Goal: Transaction & Acquisition: Book appointment/travel/reservation

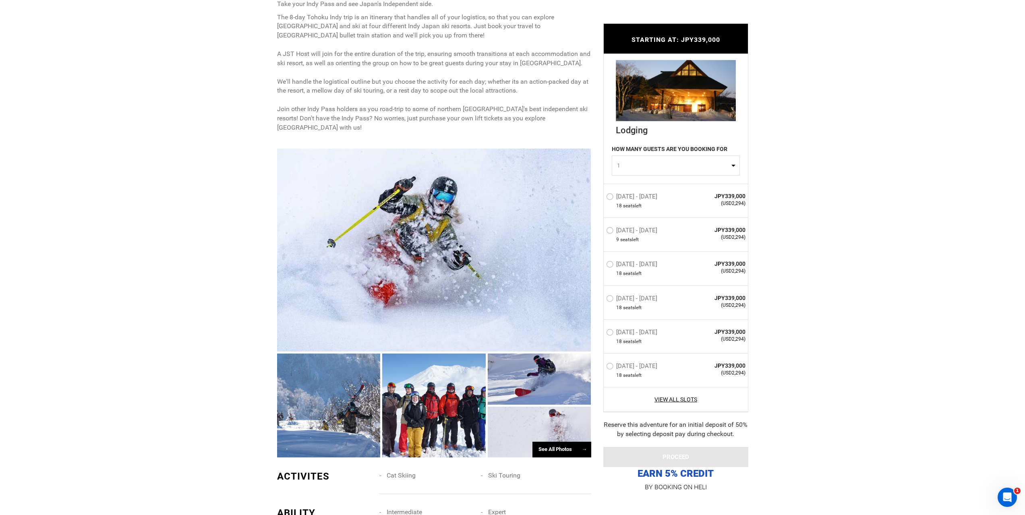
scroll to position [523, 0]
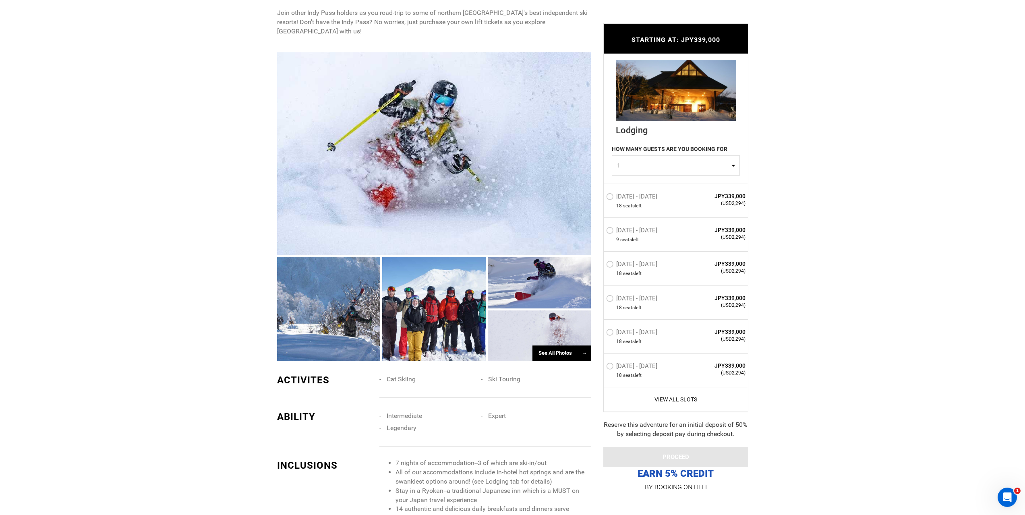
click at [454, 207] on div at bounding box center [434, 153] width 314 height 203
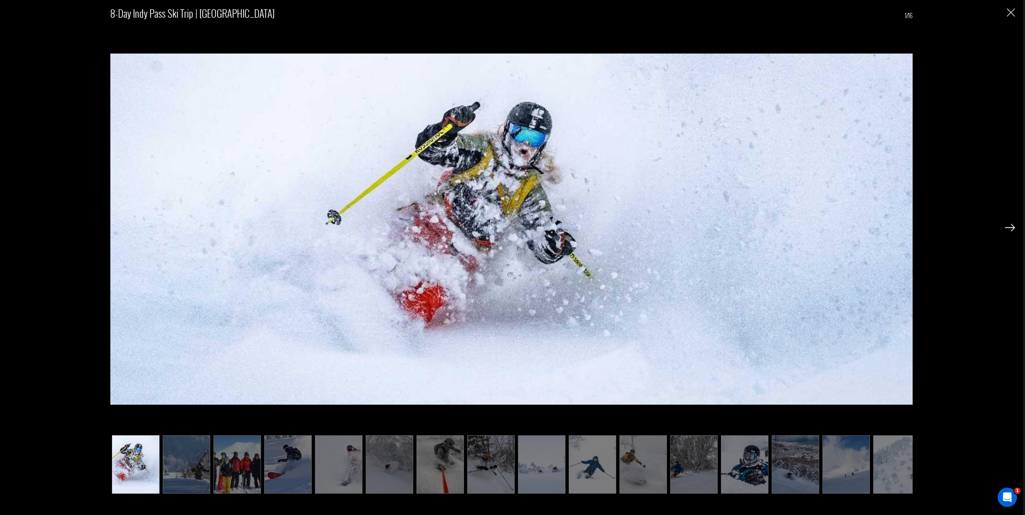
click at [1010, 230] on img at bounding box center [1009, 227] width 10 height 7
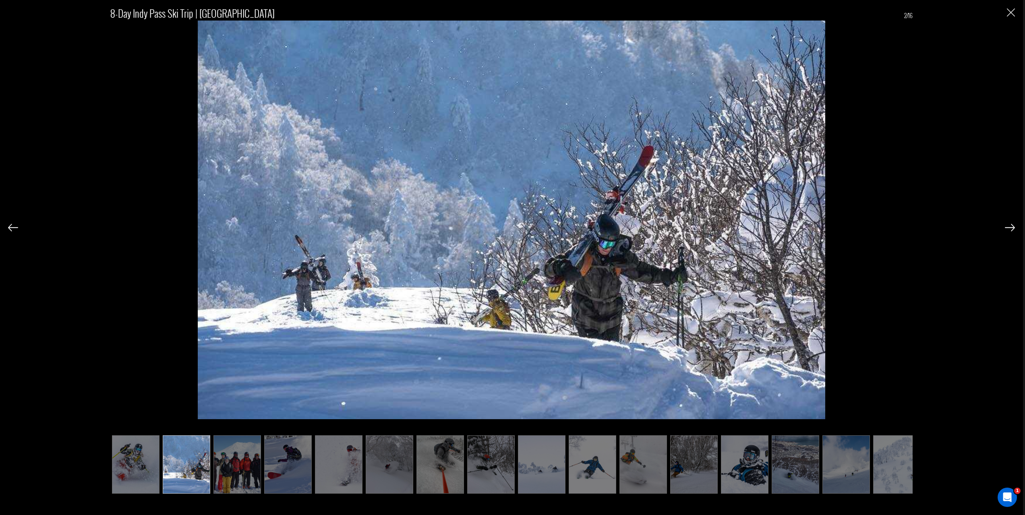
click at [1011, 223] on div at bounding box center [1009, 227] width 10 height 14
click at [1011, 225] on img at bounding box center [1009, 227] width 10 height 7
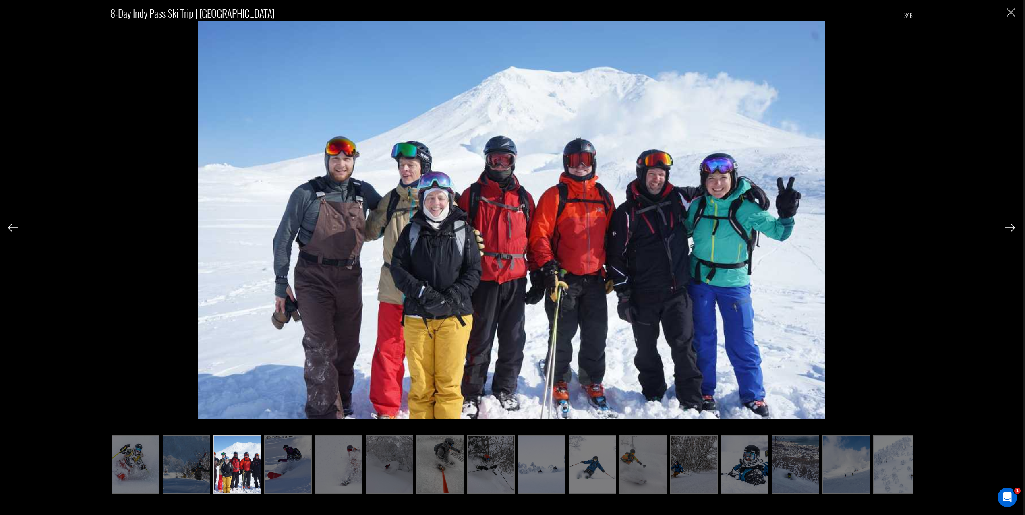
click at [1010, 227] on img at bounding box center [1009, 227] width 10 height 7
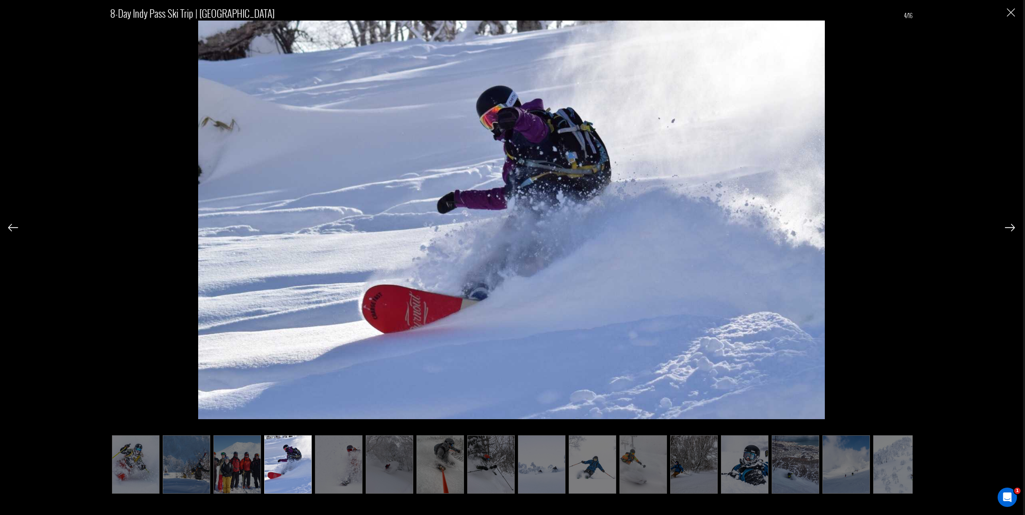
click at [1010, 227] on img at bounding box center [1009, 227] width 10 height 7
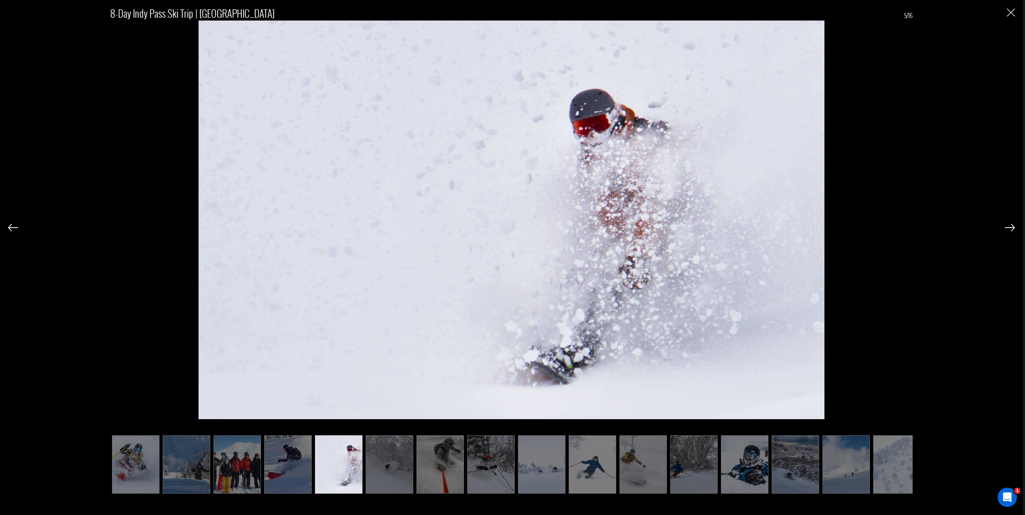
click at [1010, 227] on img at bounding box center [1009, 227] width 10 height 7
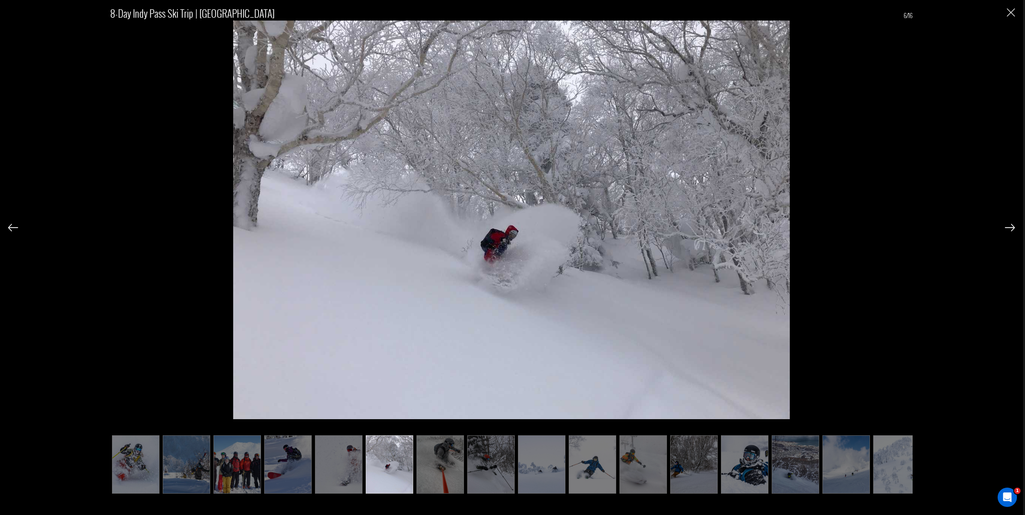
click at [1010, 227] on img at bounding box center [1009, 227] width 10 height 7
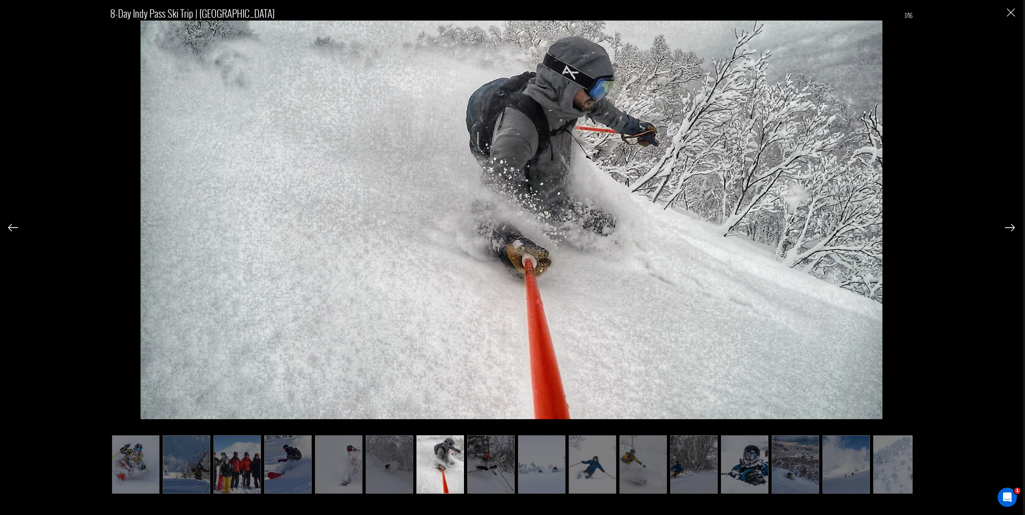
click at [1010, 227] on img at bounding box center [1009, 227] width 10 height 7
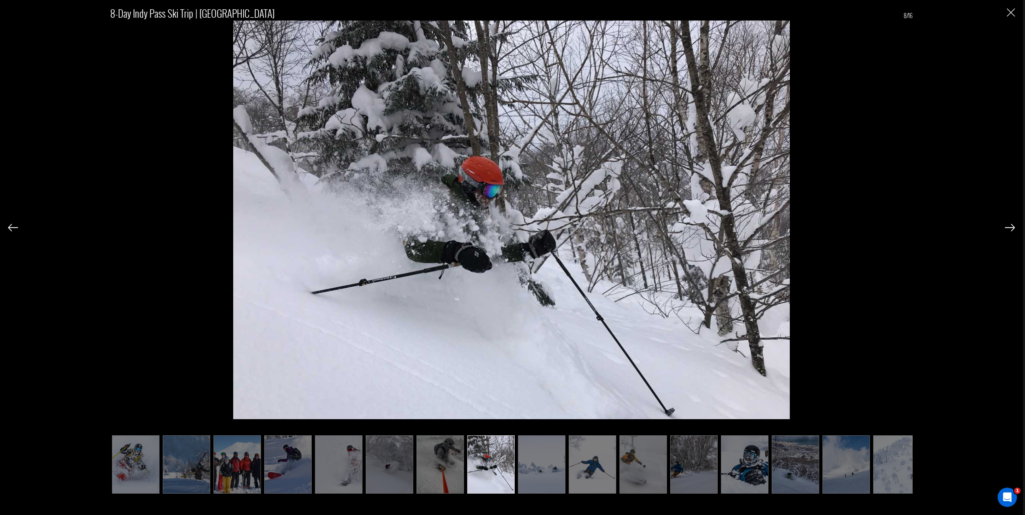
click at [1010, 227] on img at bounding box center [1009, 227] width 10 height 7
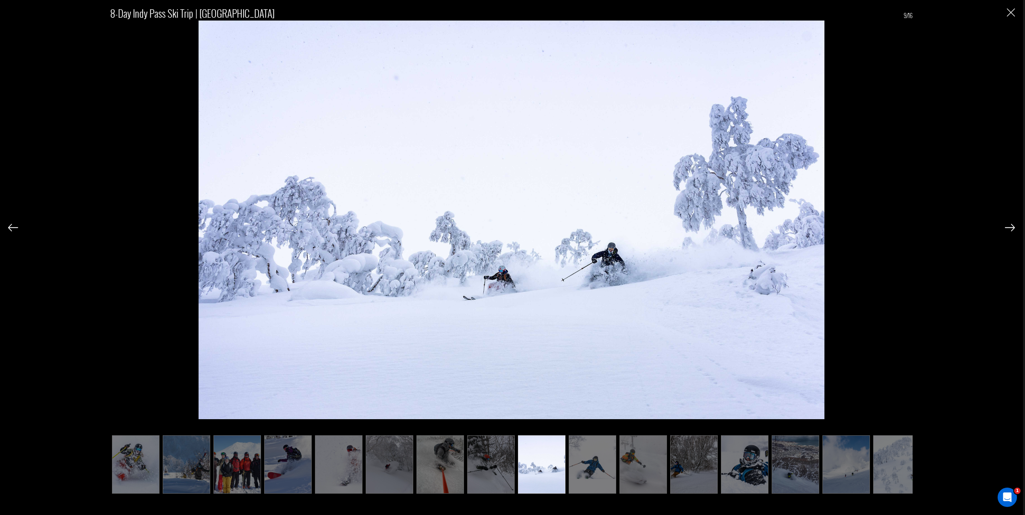
scroll to position [0, 10]
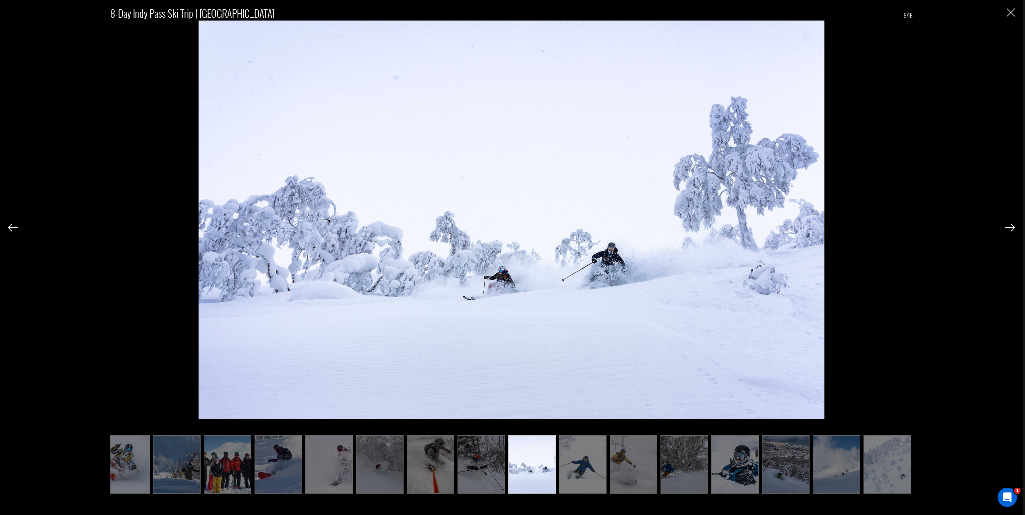
click at [1010, 227] on img at bounding box center [1009, 227] width 10 height 7
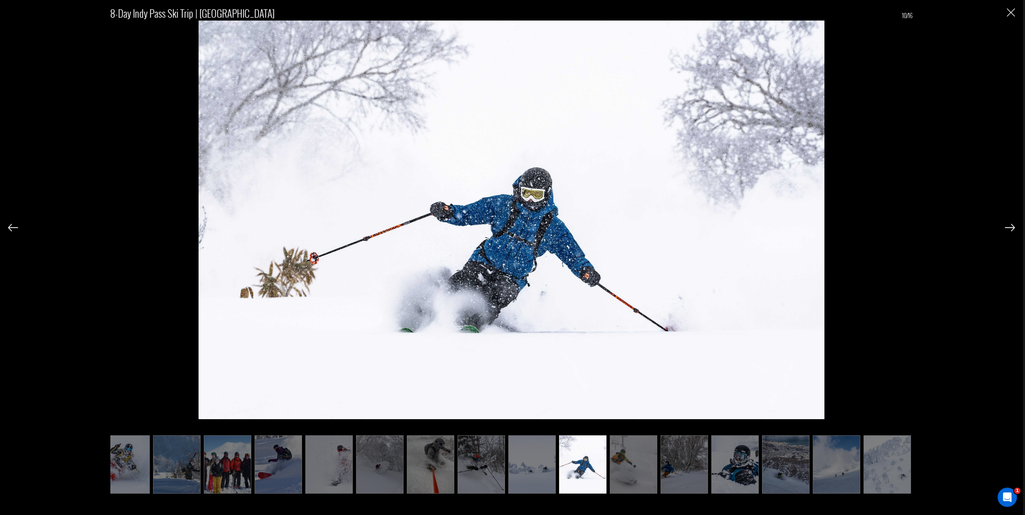
click at [1010, 227] on img at bounding box center [1009, 227] width 10 height 7
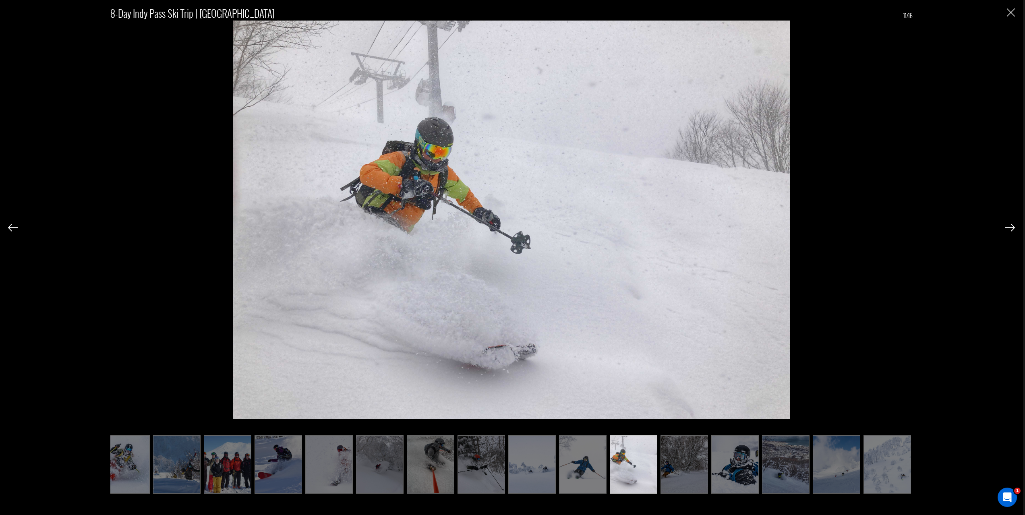
click at [1010, 227] on img at bounding box center [1009, 227] width 10 height 7
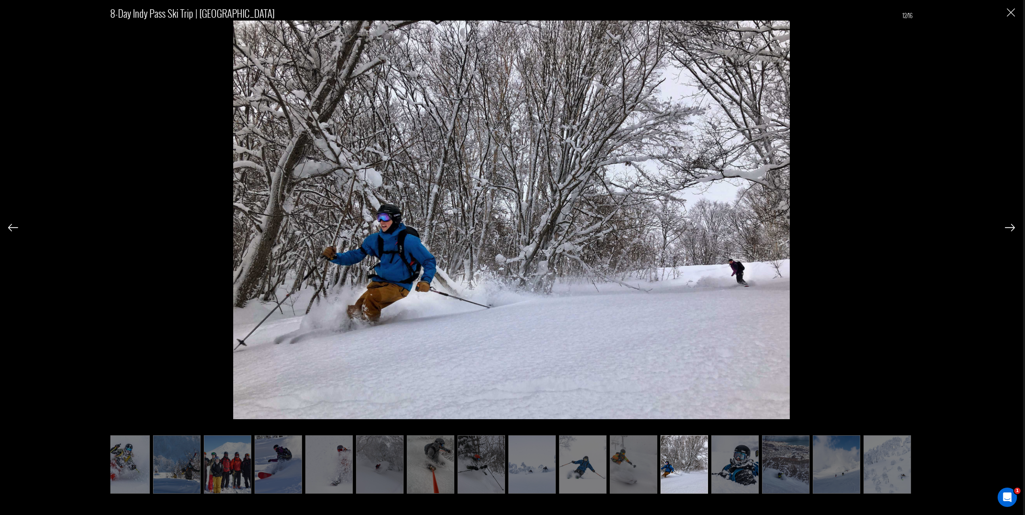
click at [1010, 227] on img at bounding box center [1009, 227] width 10 height 7
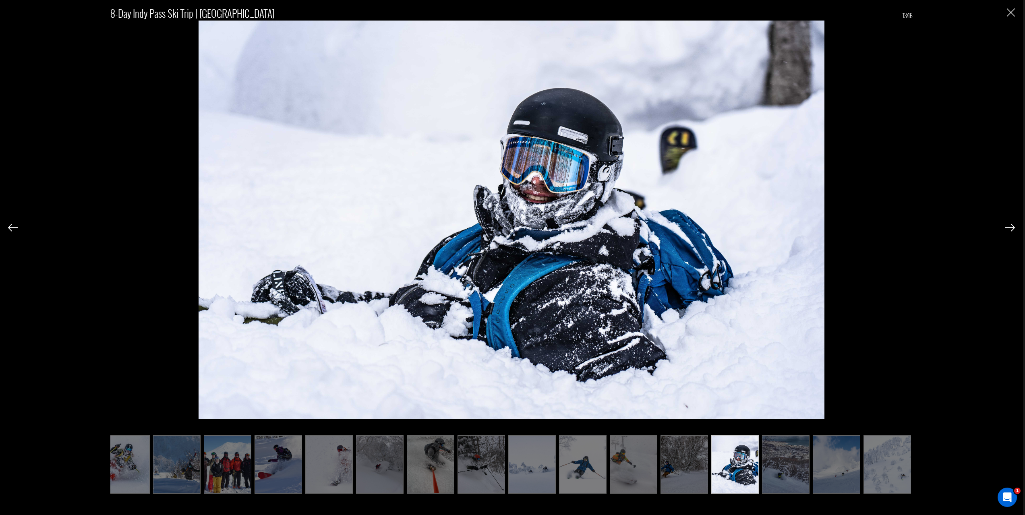
click at [1010, 227] on img at bounding box center [1009, 227] width 10 height 7
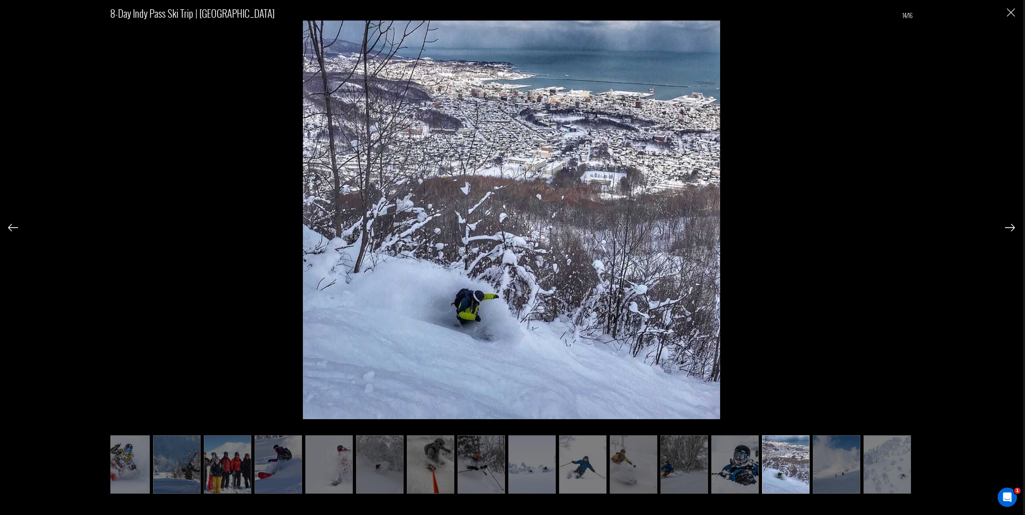
click at [1010, 227] on img at bounding box center [1009, 227] width 10 height 7
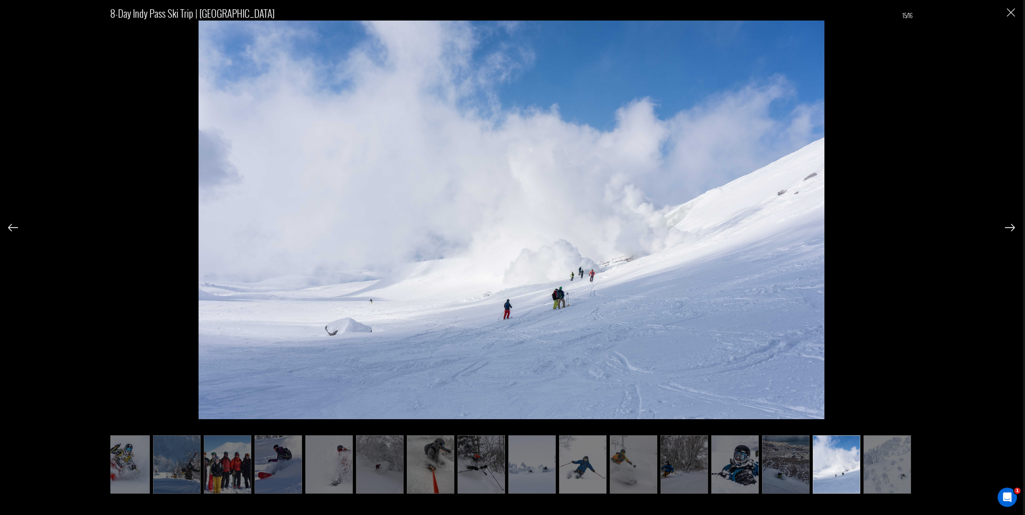
click at [1010, 227] on img at bounding box center [1009, 227] width 10 height 7
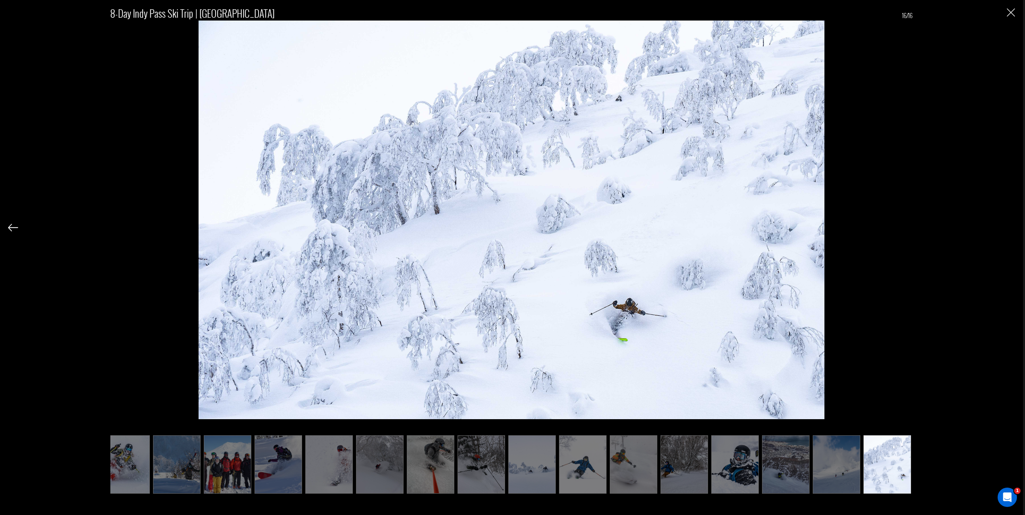
click at [1010, 227] on div "8-Day Indy Pass Ski Trip | Tohoku 16/16" at bounding box center [511, 244] width 1006 height 489
click at [1009, 12] on img "Close" at bounding box center [1010, 12] width 8 height 8
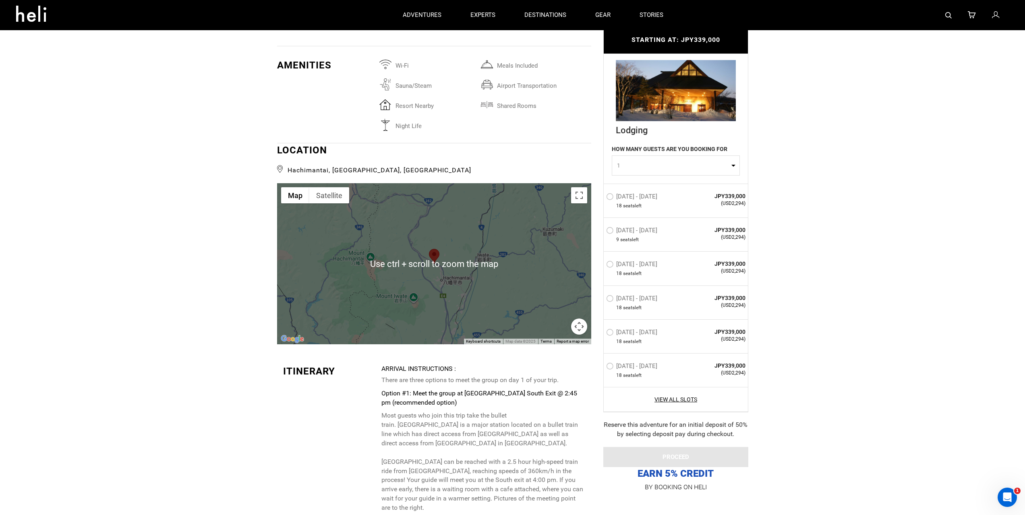
scroll to position [2013, 0]
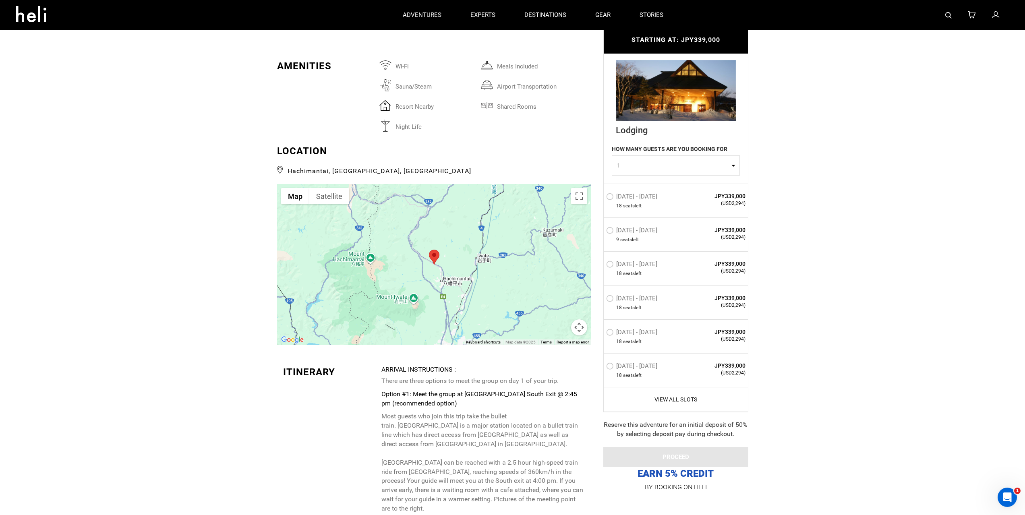
click at [580, 187] on div at bounding box center [434, 264] width 314 height 161
click at [579, 188] on button "Toggle fullscreen view" at bounding box center [579, 196] width 16 height 16
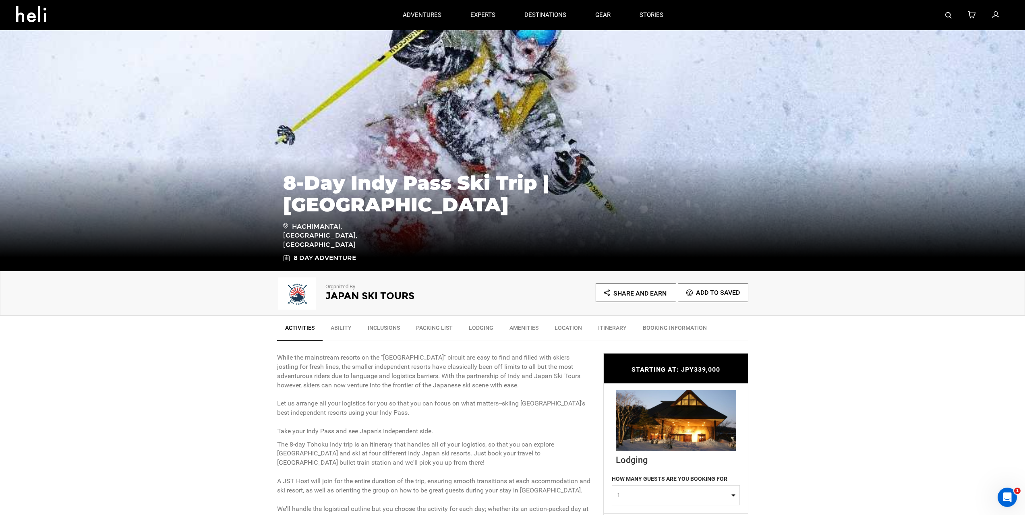
click at [342, 331] on link "Ability" at bounding box center [340, 330] width 37 height 20
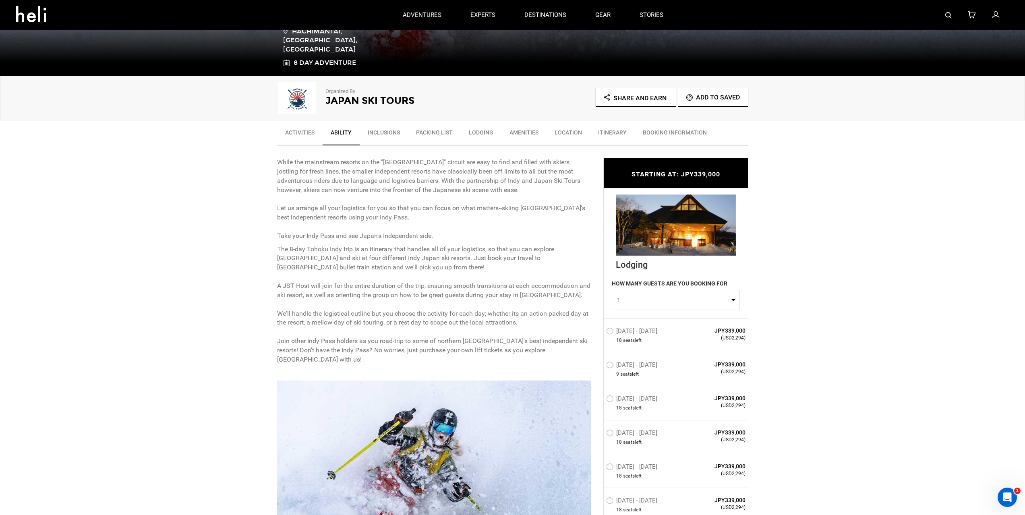
scroll to position [74, 0]
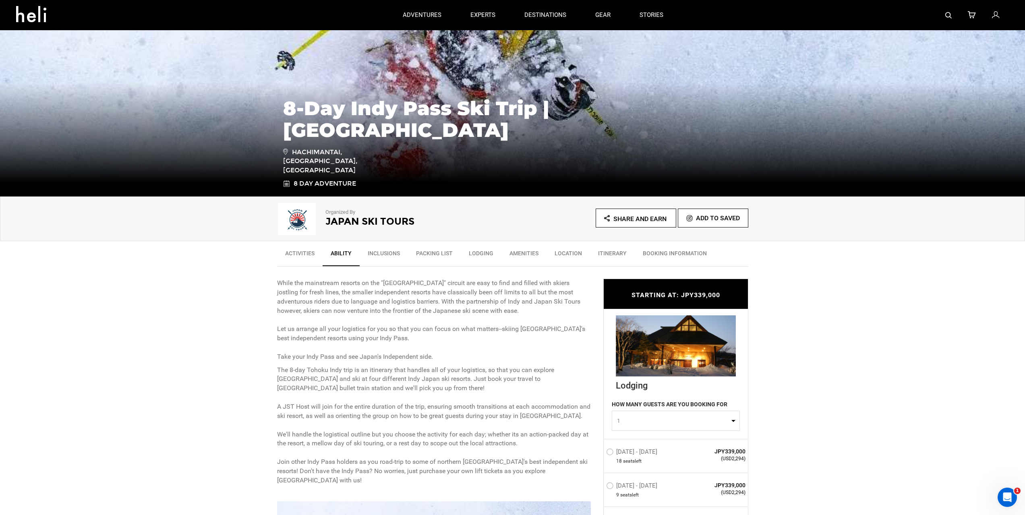
click at [392, 256] on link "Inclusions" at bounding box center [383, 255] width 48 height 20
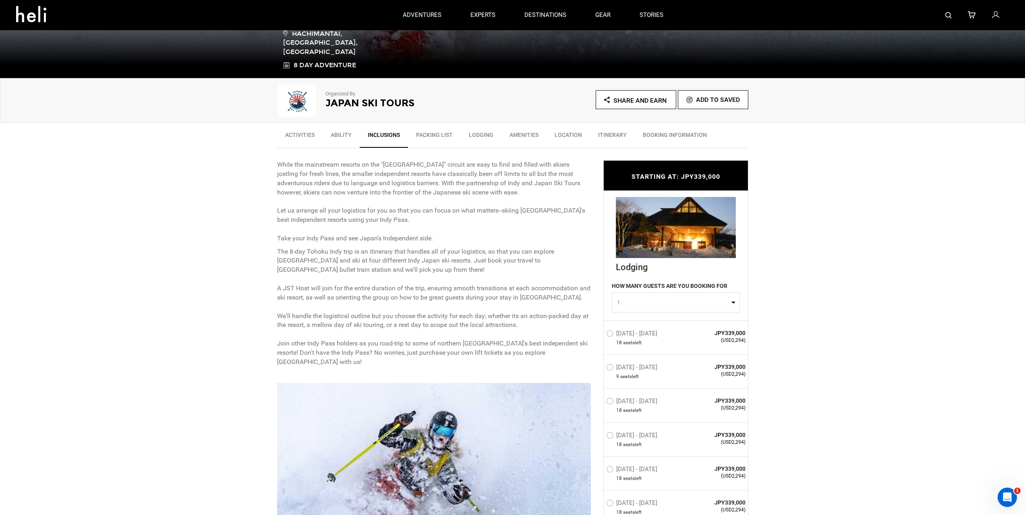
scroll to position [123, 0]
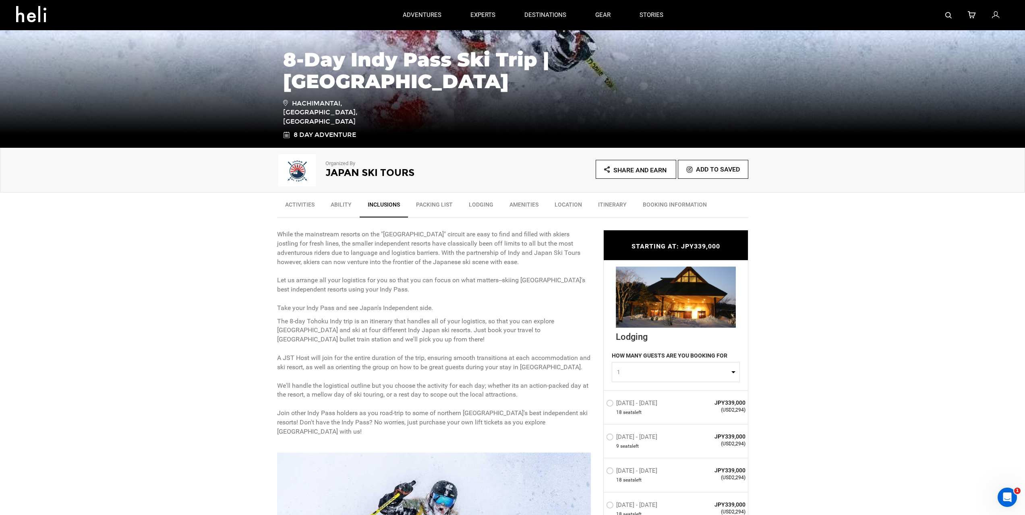
click at [653, 206] on link "BOOKING INFORMATION" at bounding box center [674, 206] width 80 height 20
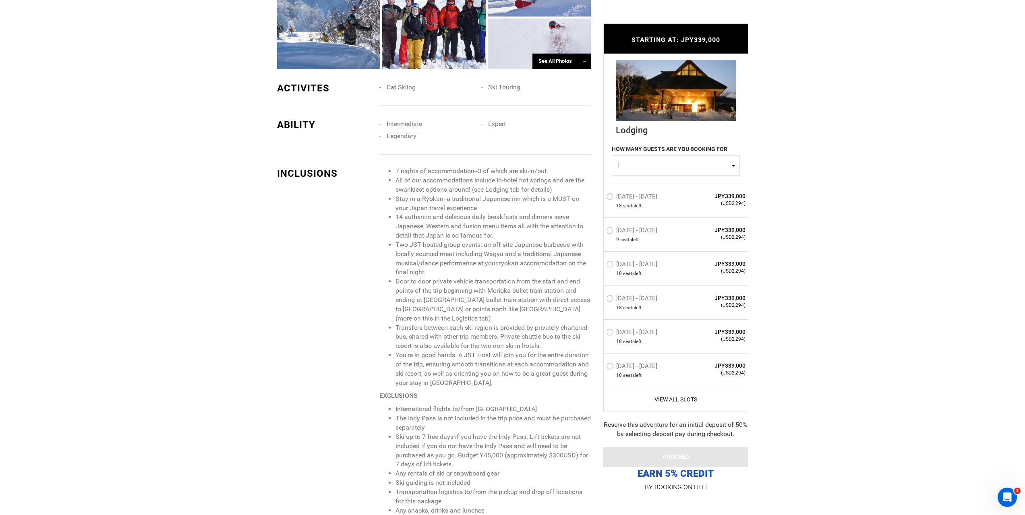
scroll to position [966, 0]
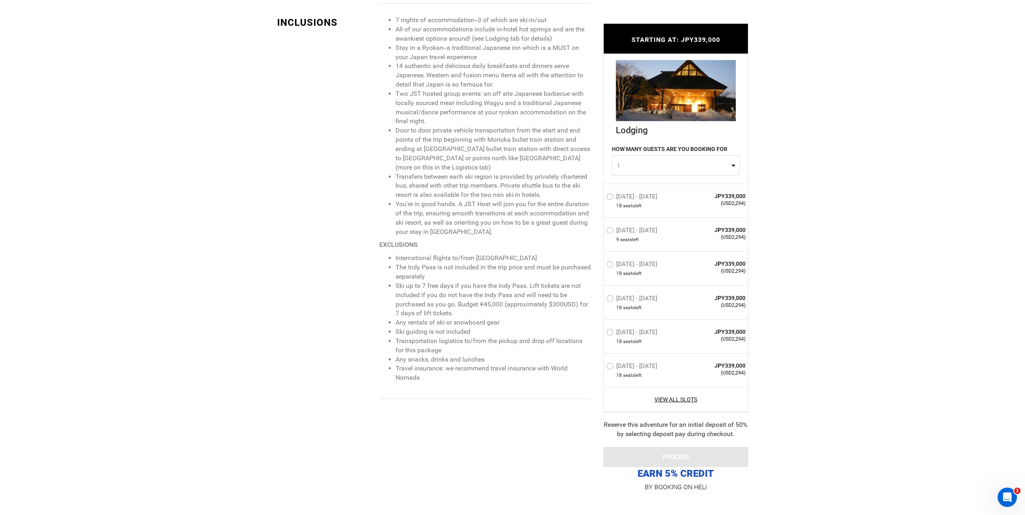
click at [609, 264] on label "[DATE] - [DATE]" at bounding box center [632, 266] width 53 height 10
click at [600, 264] on input "[DATE] - [DATE]" at bounding box center [600, 267] width 0 height 17
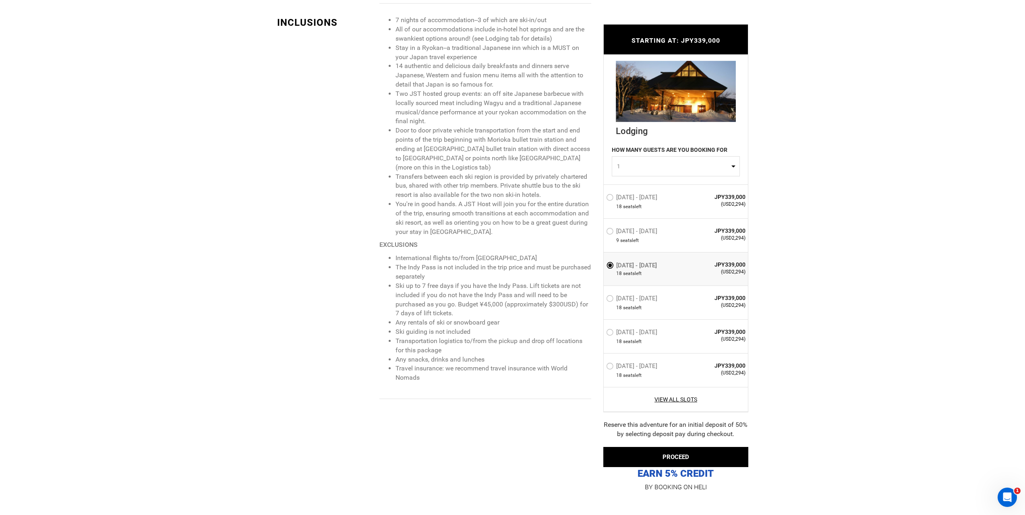
click at [614, 294] on div "[DATE] - [DATE] 18 seat s left" at bounding box center [646, 302] width 81 height 17
click at [607, 298] on label "[DATE] - [DATE]" at bounding box center [632, 300] width 53 height 10
click at [600, 298] on input "[DATE] - [DATE]" at bounding box center [600, 301] width 0 height 17
click at [728, 163] on span "1" at bounding box center [673, 166] width 112 height 8
click at [621, 200] on link "2" at bounding box center [675, 200] width 127 height 14
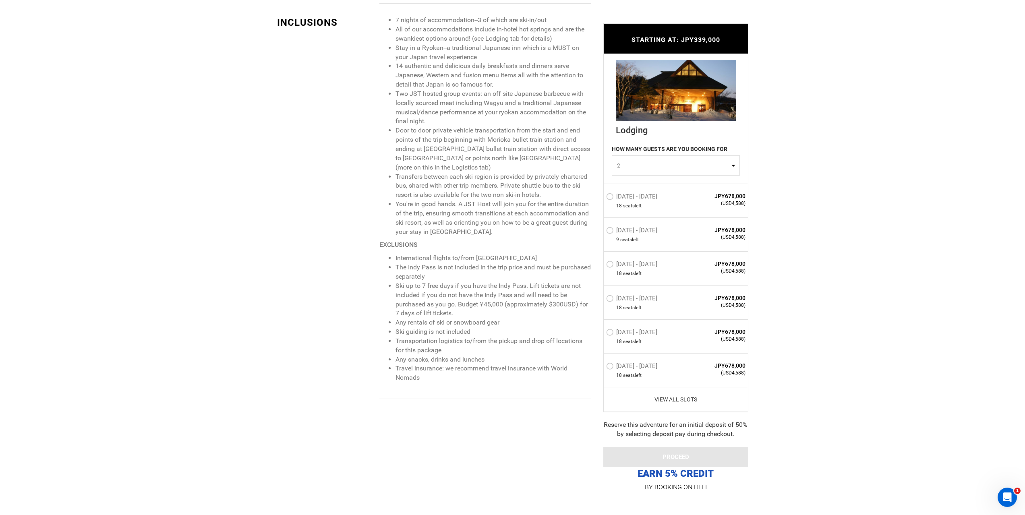
click at [681, 399] on link "View All Slots" at bounding box center [676, 399] width 140 height 8
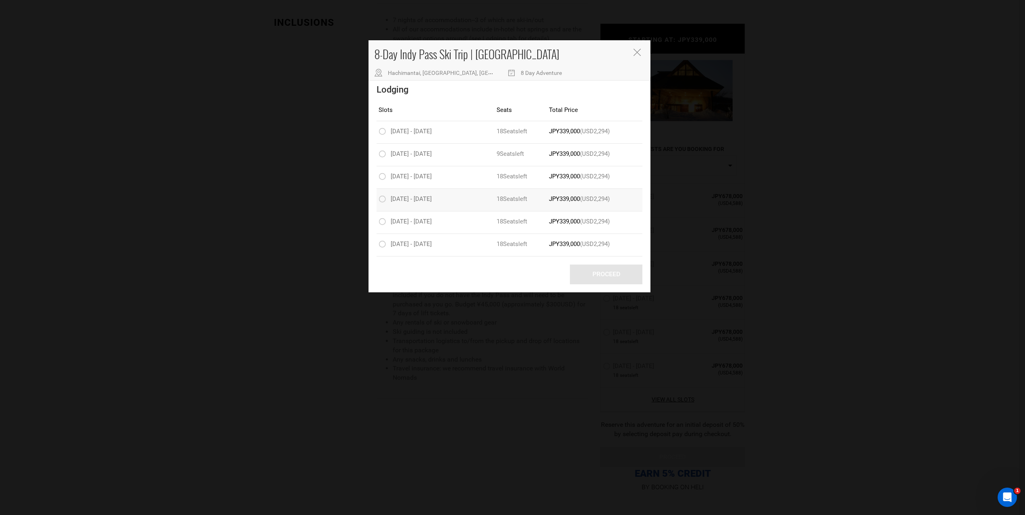
click at [382, 202] on label "[DATE] - [DATE]" at bounding box center [405, 200] width 55 height 10
click at [373, 202] on input "[DATE] - [DATE]" at bounding box center [373, 199] width 0 height 10
click at [380, 200] on label "[DATE] - [DATE]" at bounding box center [405, 200] width 55 height 10
click at [373, 200] on input "[DATE] - [DATE]" at bounding box center [373, 199] width 0 height 10
click at [833, 227] on div "8-Day Indy Pass Ski Trip | [GEOGRAPHIC_DATA] Hachimantai, [GEOGRAPHIC_DATA], [G…" at bounding box center [512, 257] width 1025 height 515
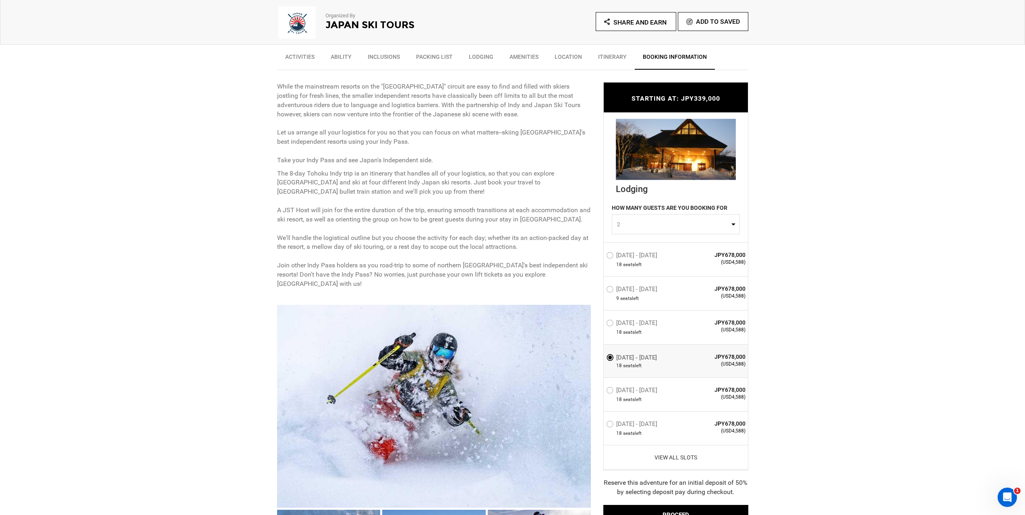
scroll to position [282, 0]
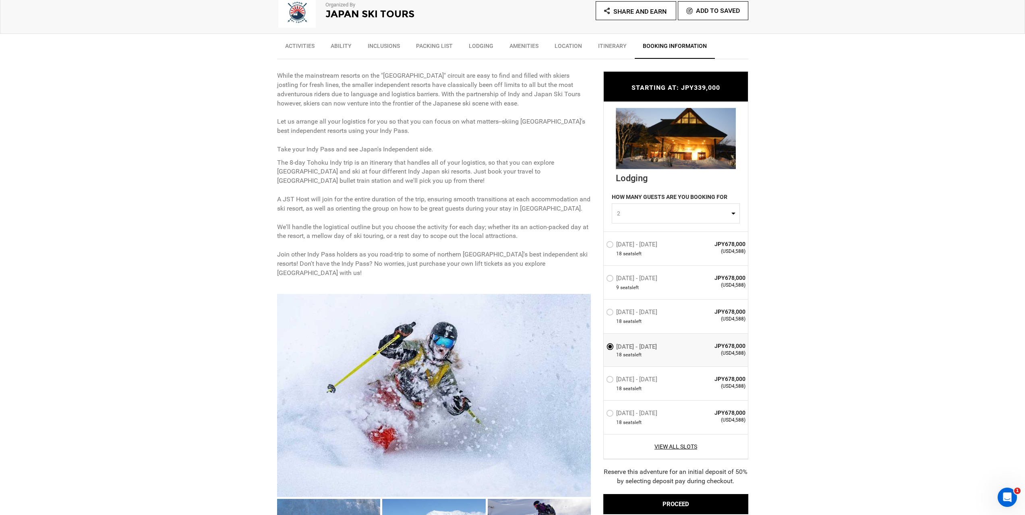
click at [690, 216] on span "2" at bounding box center [673, 214] width 112 height 8
click at [617, 238] on span "1" at bounding box center [617, 233] width 3 height 8
select select "1"
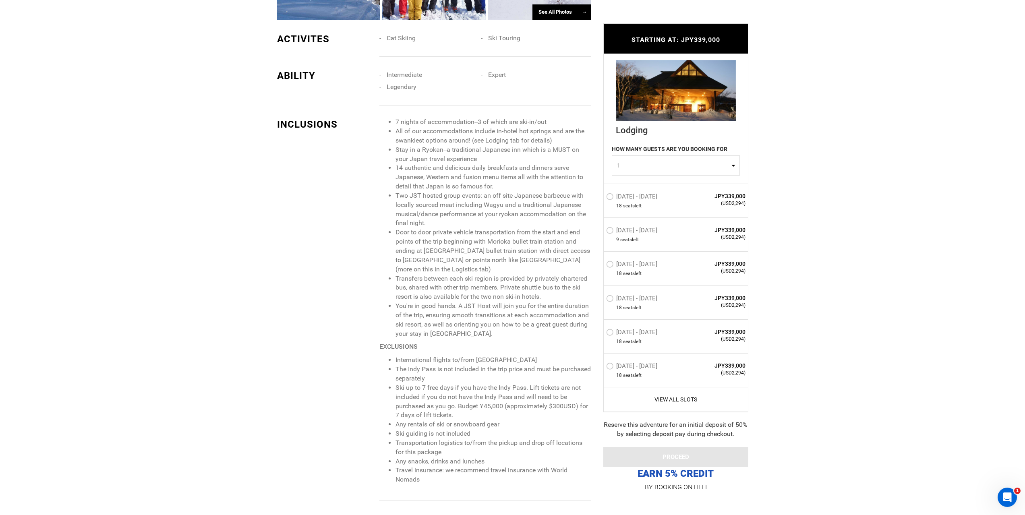
scroll to position [926, 0]
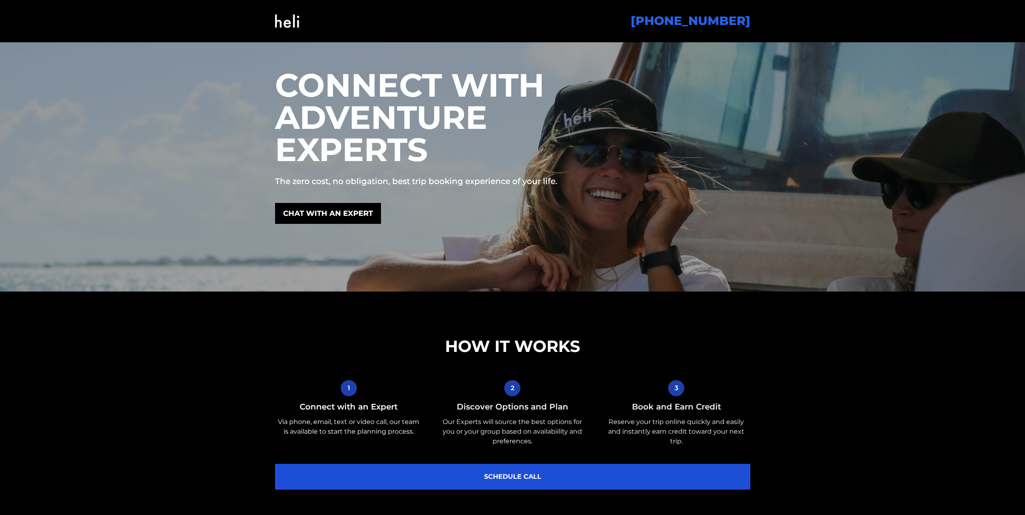
scroll to position [40, 0]
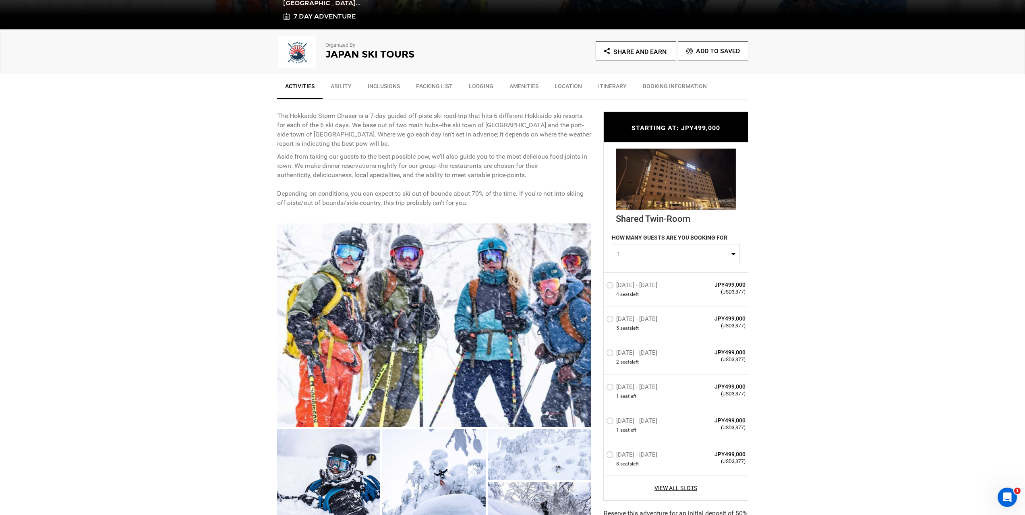
scroll to position [282, 0]
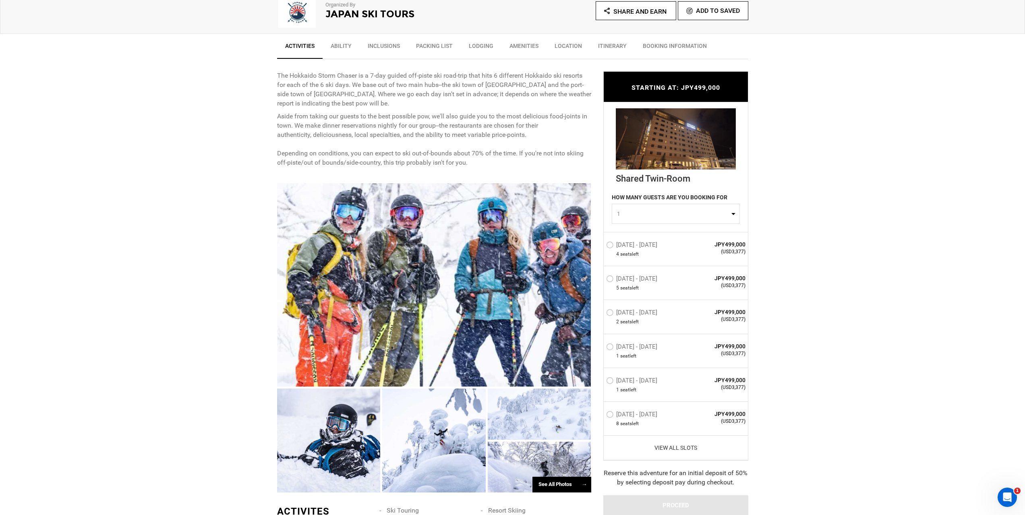
click at [676, 446] on link "View All Slots" at bounding box center [676, 448] width 140 height 8
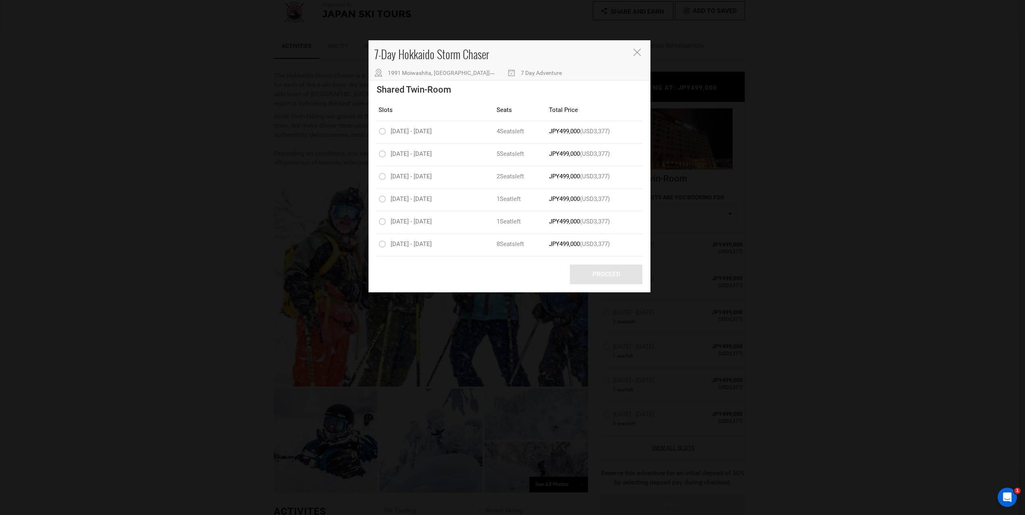
click at [638, 54] on icon "Close" at bounding box center [636, 52] width 7 height 7
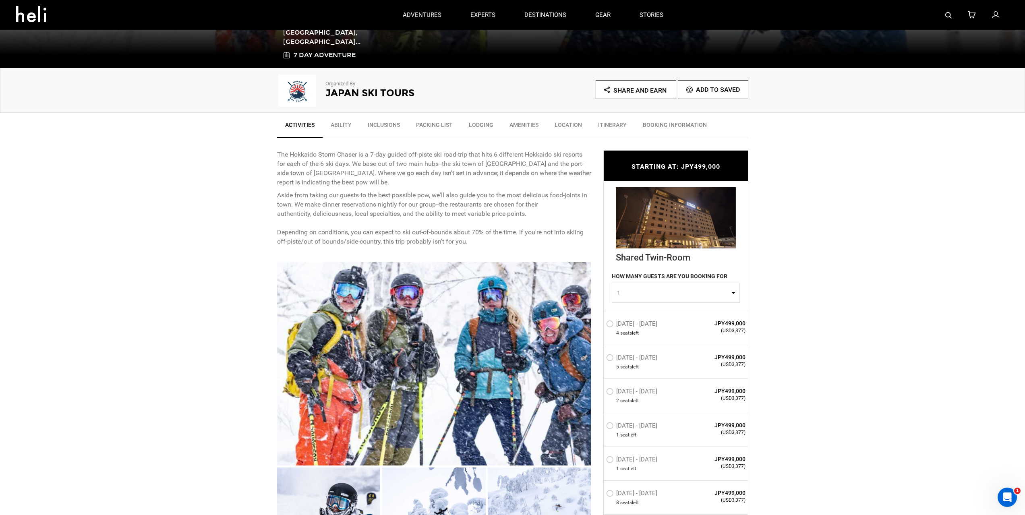
scroll to position [201, 0]
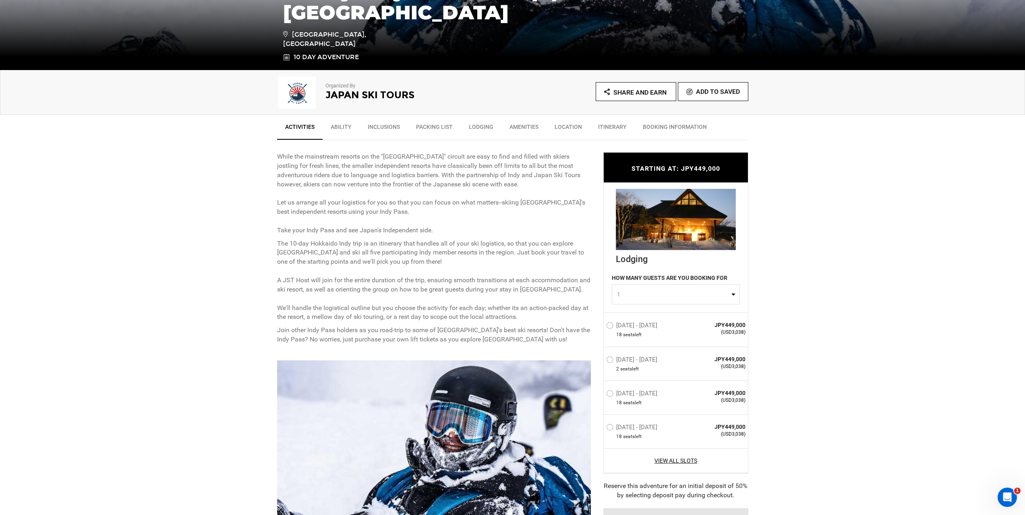
scroll to position [201, 0]
click at [687, 463] on link "View All Slots" at bounding box center [676, 460] width 140 height 8
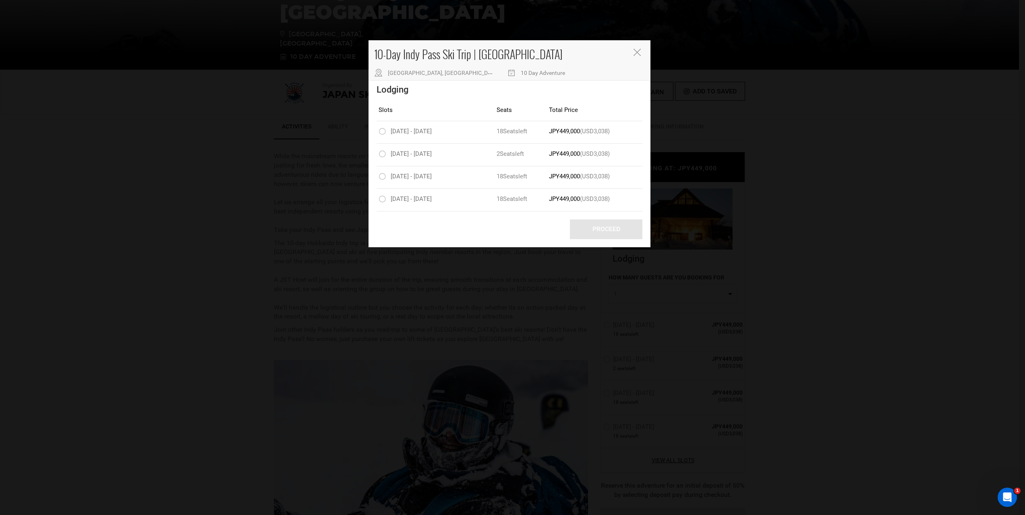
click at [291, 260] on div "10-Day Indy Pass Ski Trip | Hokkaido Hokkaido, Japan 10 Day Adventure Lodging S…" at bounding box center [512, 257] width 1025 height 515
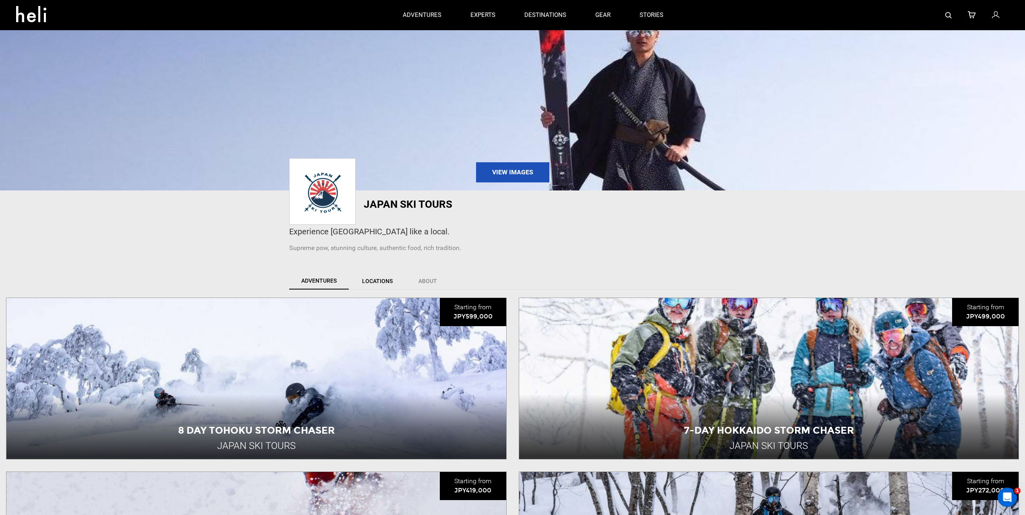
click at [374, 282] on link "Locations" at bounding box center [377, 281] width 56 height 17
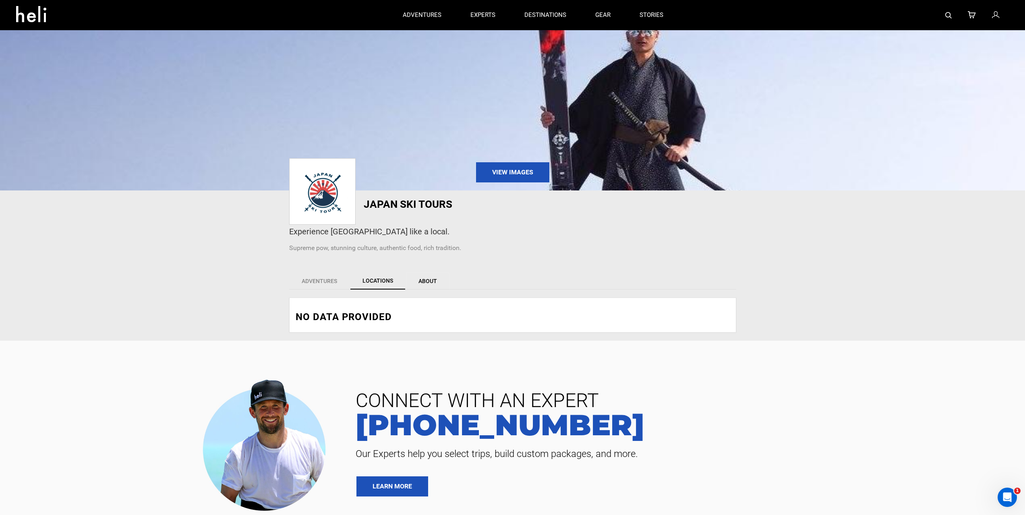
click at [427, 278] on link "About" at bounding box center [427, 281] width 43 height 17
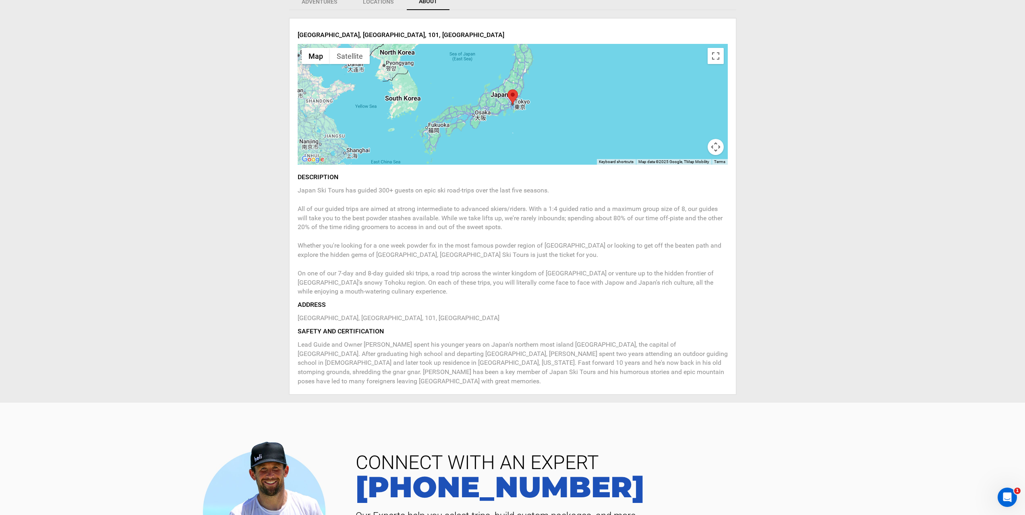
scroll to position [282, 0]
